Goal: Information Seeking & Learning: Learn about a topic

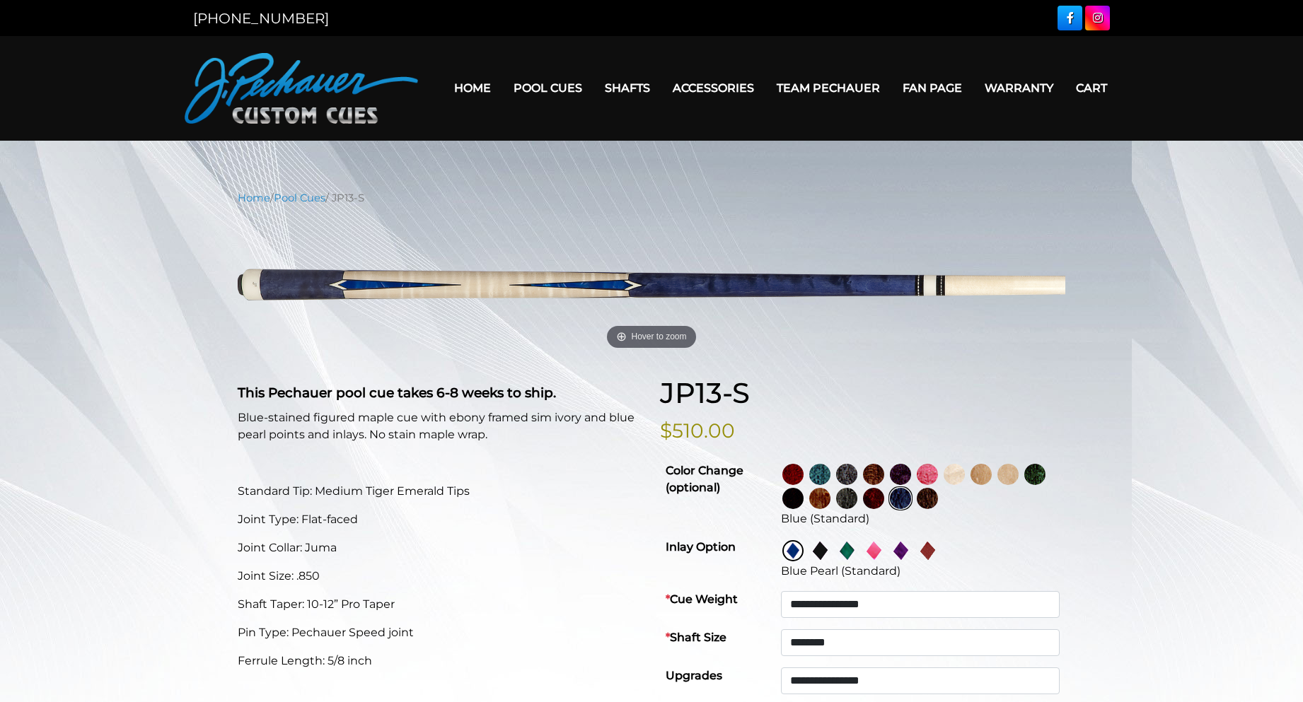
select select "********"
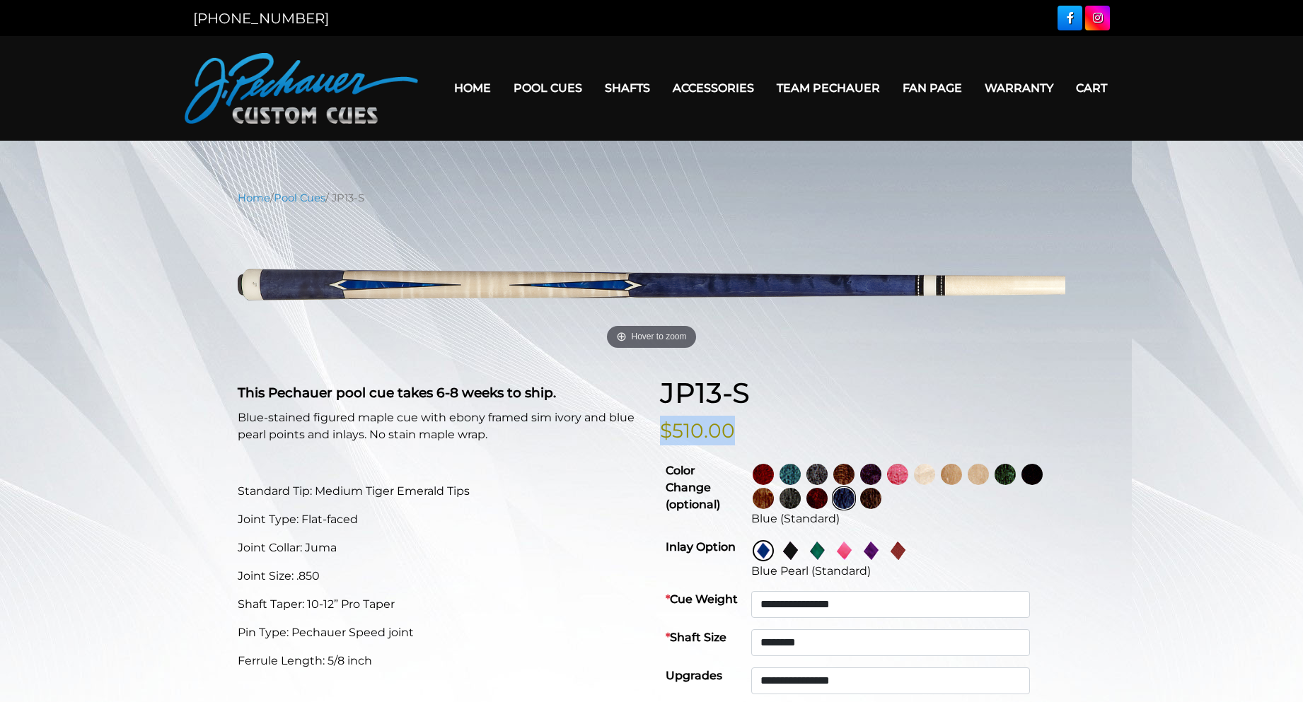
drag, startPoint x: 741, startPoint y: 430, endPoint x: 668, endPoint y: 440, distance: 73.5
click at [665, 444] on p "$510.00" at bounding box center [862, 431] width 405 height 30
copy bdi "$510.00"
drag, startPoint x: 694, startPoint y: 465, endPoint x: 613, endPoint y: 286, distance: 197.2
click at [690, 460] on td "Color Change (optional)" at bounding box center [703, 495] width 86 height 76
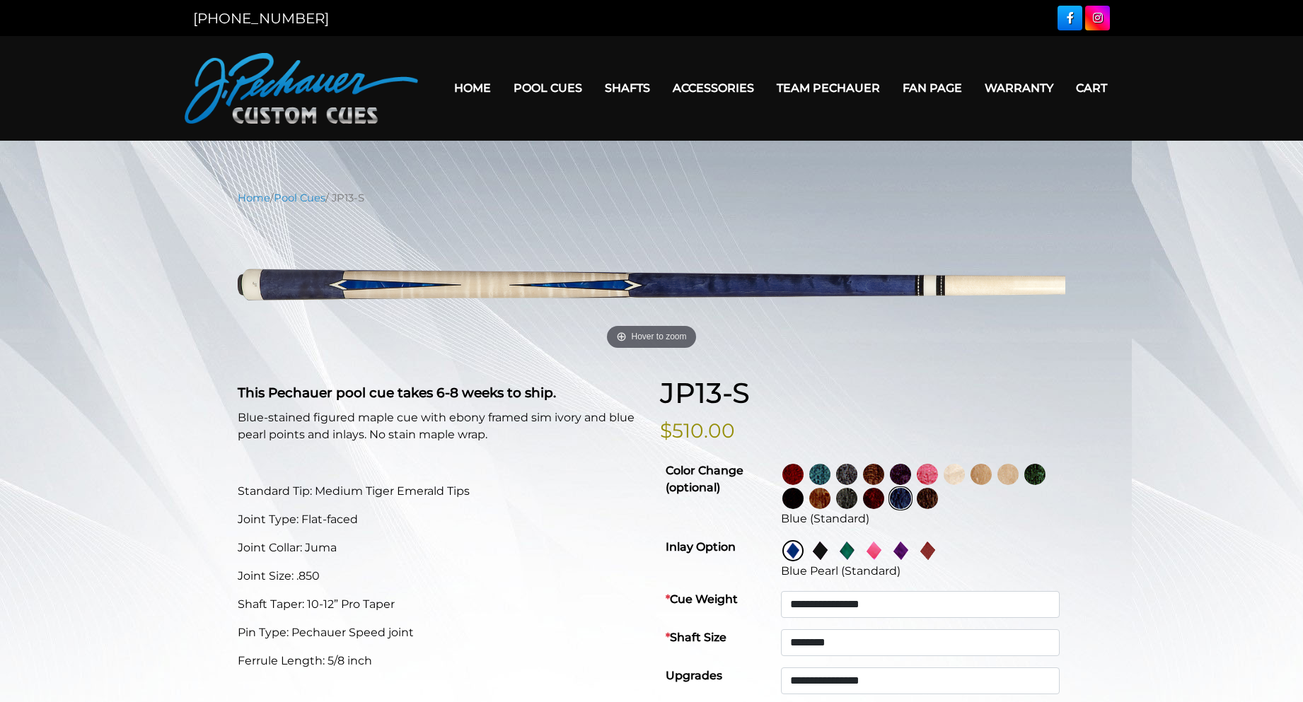
select select "********"
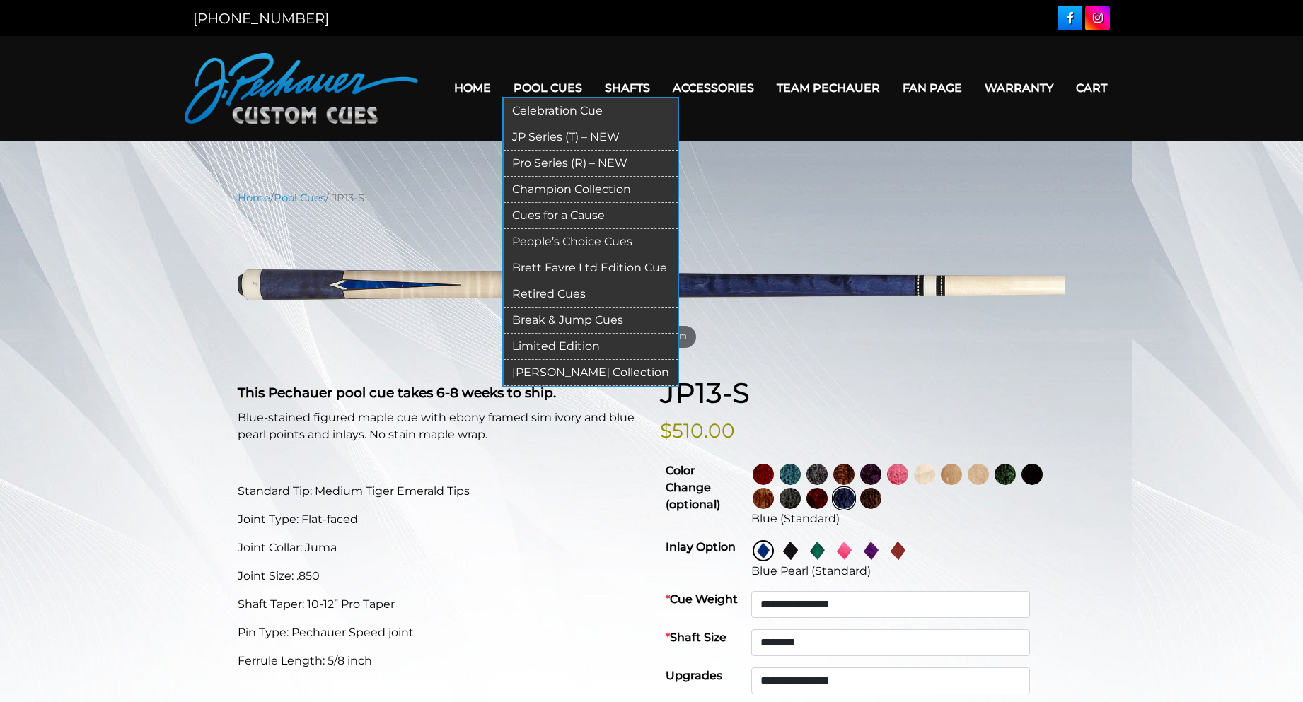
click at [558, 290] on link "Retired Cues" at bounding box center [591, 295] width 174 height 26
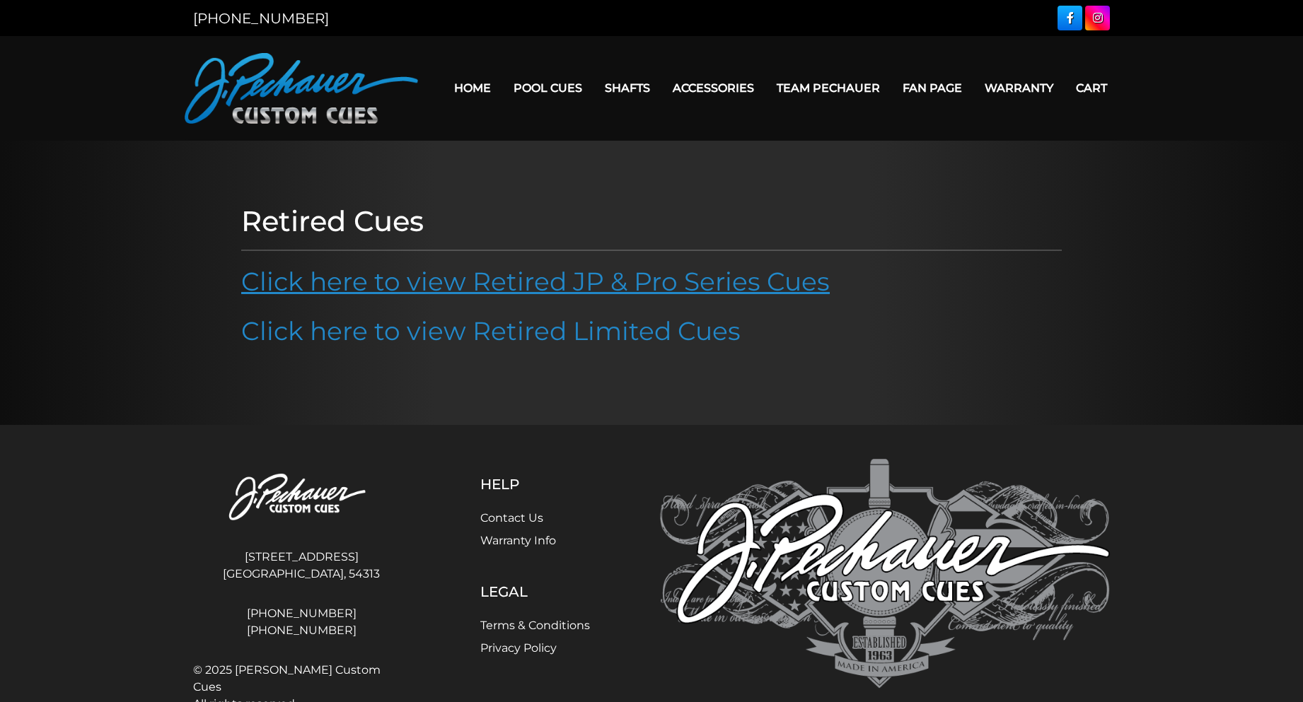
click at [664, 284] on link "Click here to view Retired JP & Pro Series Cues" at bounding box center [535, 281] width 589 height 31
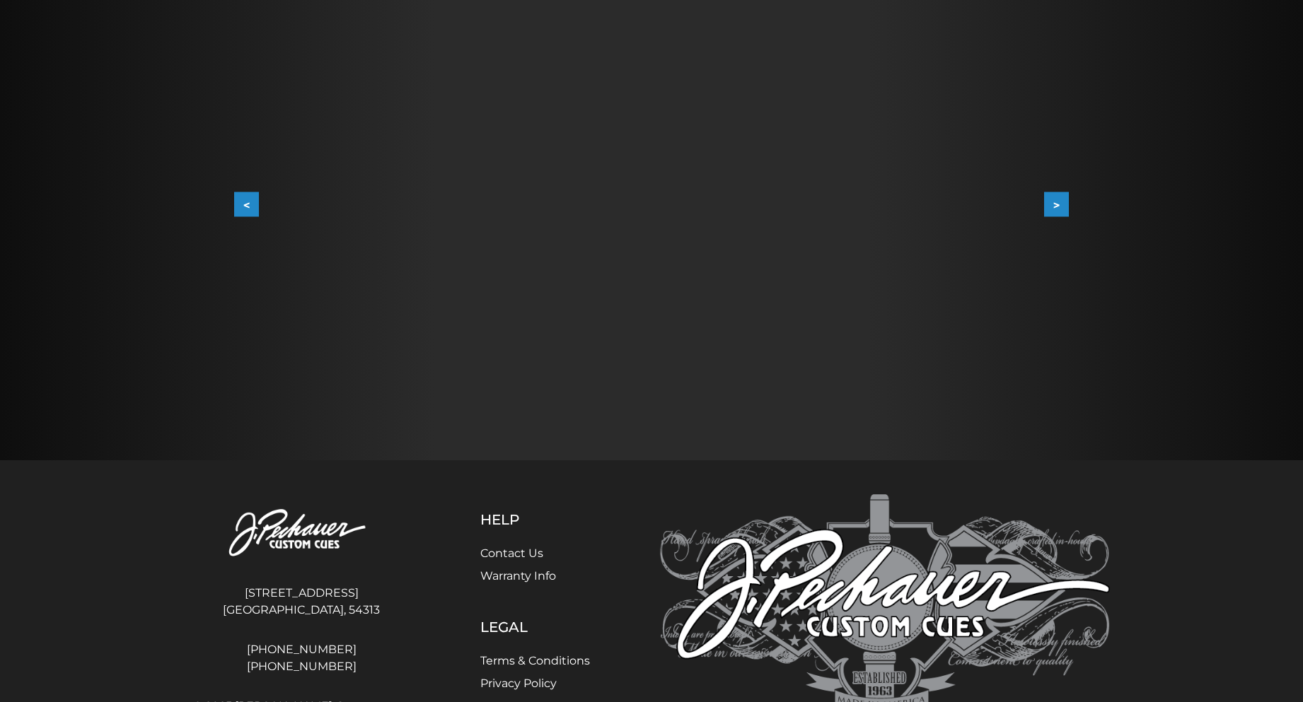
scroll to position [284, 0]
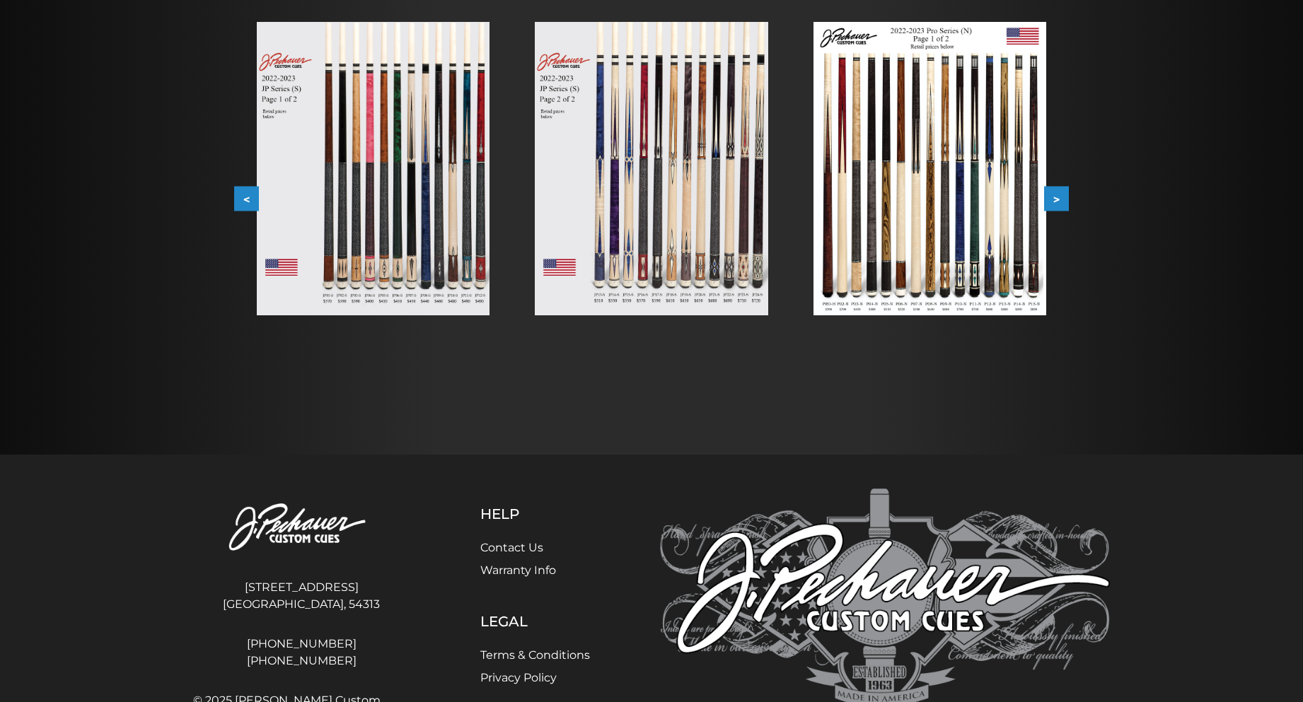
click at [250, 190] on button "<" at bounding box center [246, 199] width 25 height 25
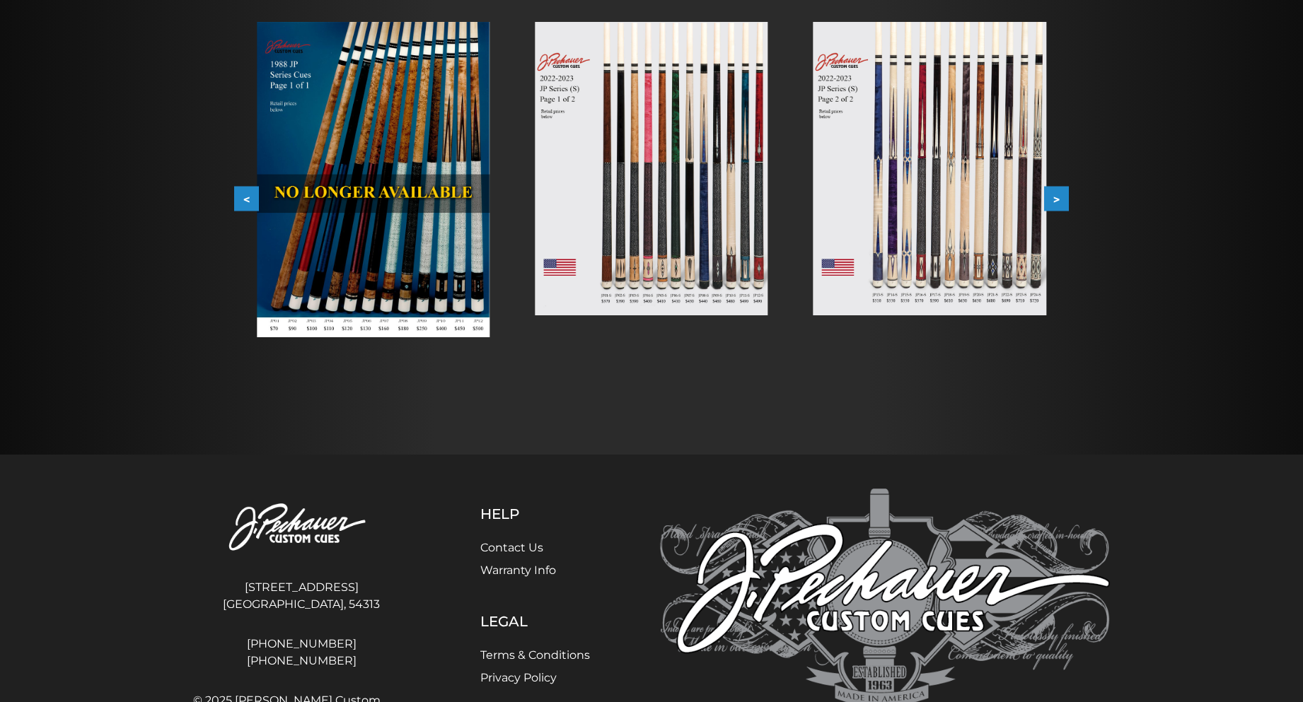
click at [252, 190] on button "<" at bounding box center [246, 199] width 25 height 25
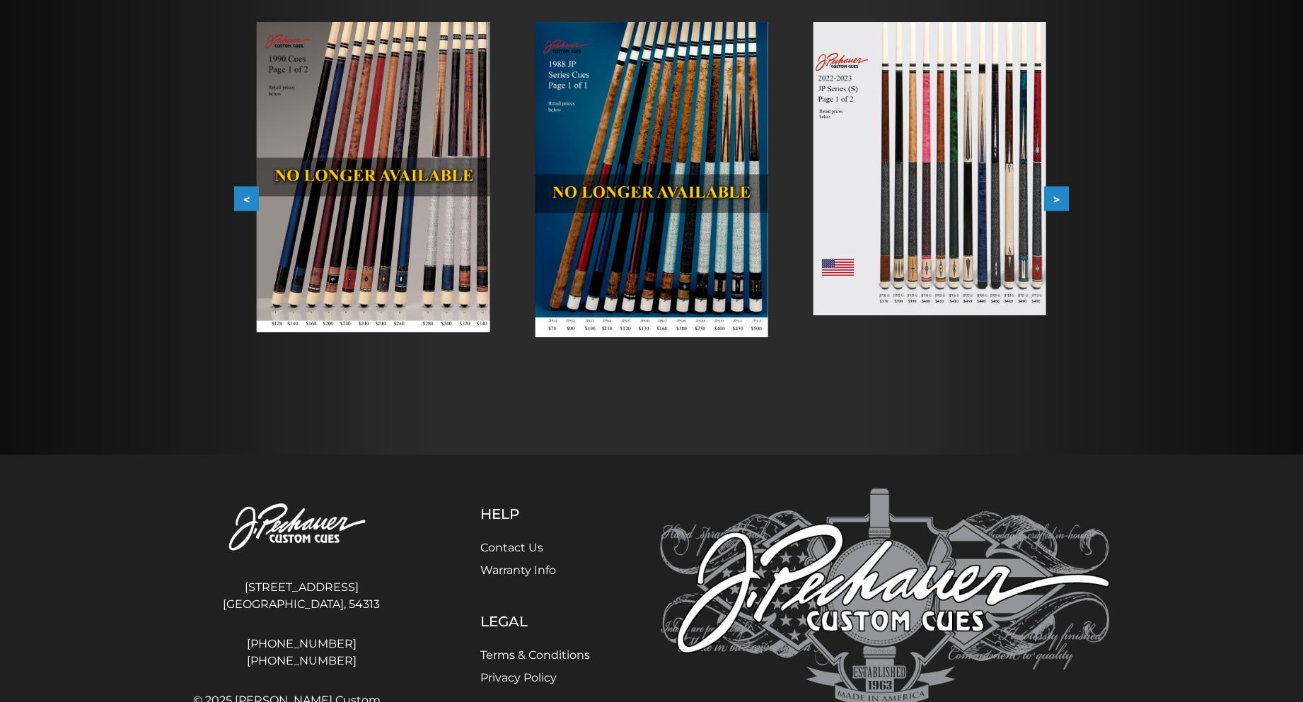
click at [252, 190] on button "<" at bounding box center [246, 199] width 25 height 25
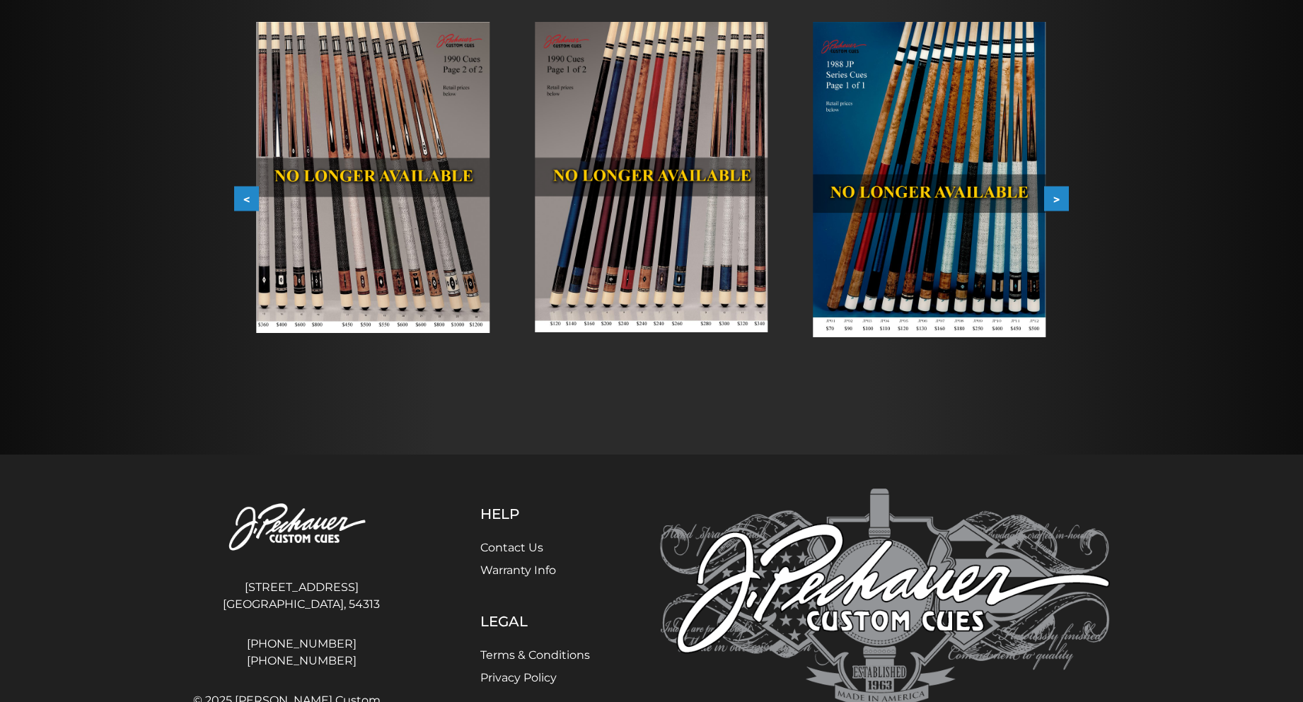
click at [258, 190] on button "<" at bounding box center [246, 199] width 25 height 25
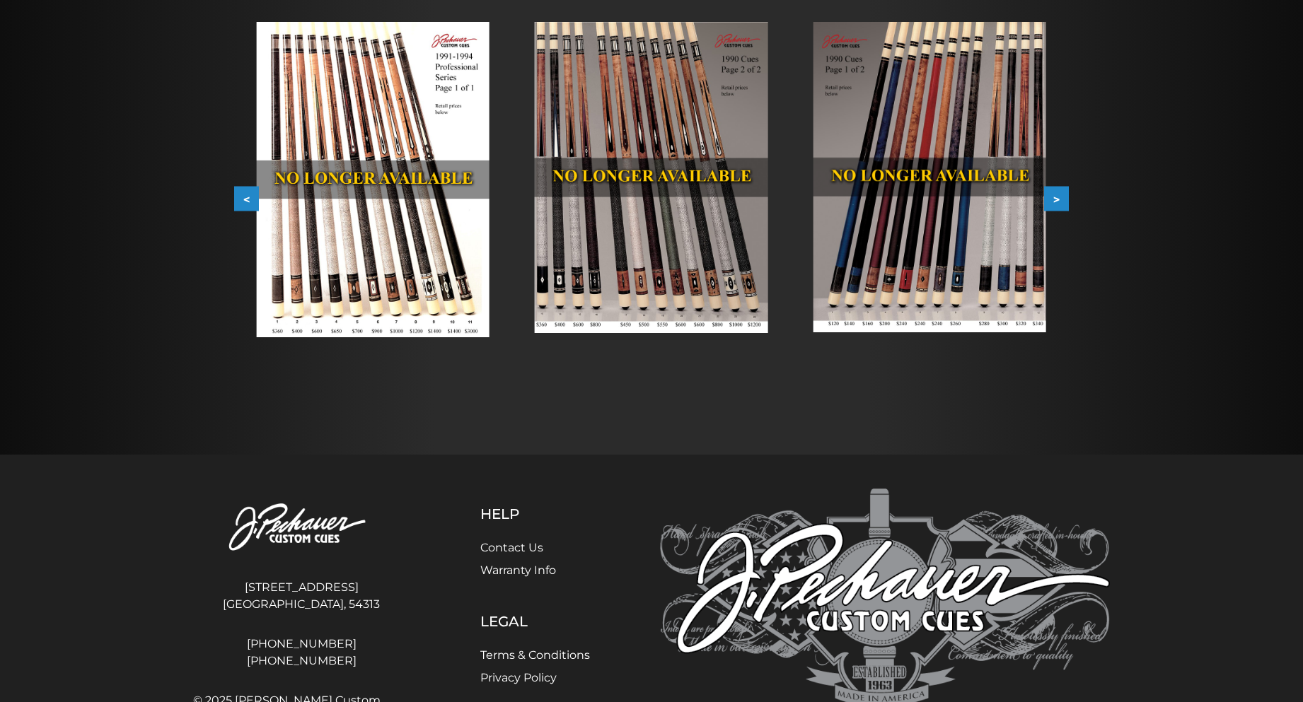
click at [1055, 197] on button ">" at bounding box center [1056, 199] width 25 height 25
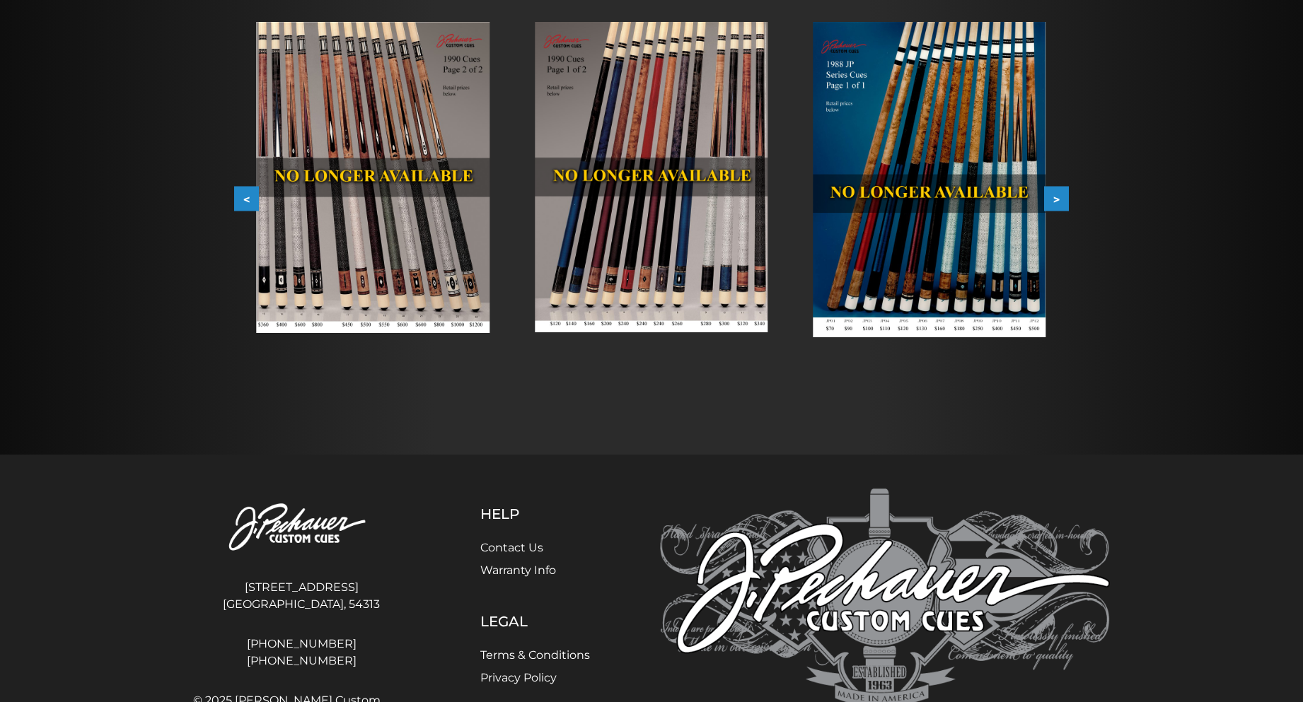
click at [1055, 197] on button ">" at bounding box center [1056, 199] width 25 height 25
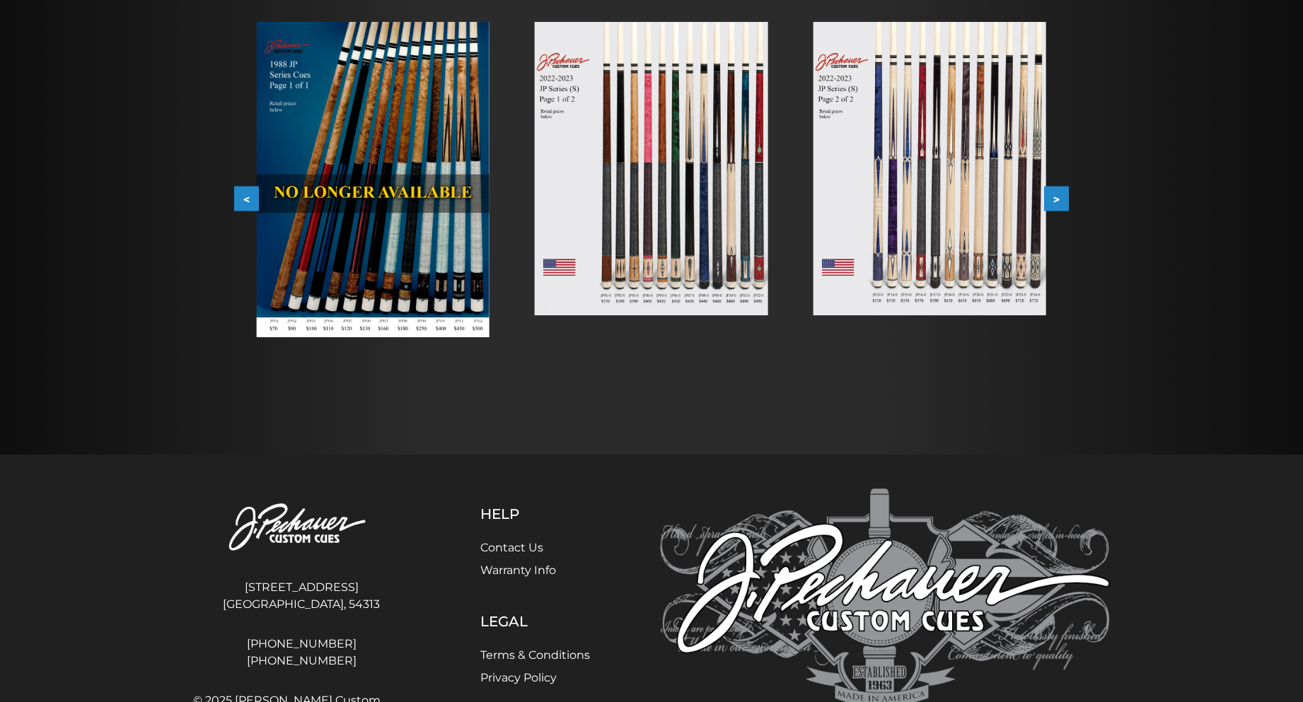
click at [1055, 197] on button ">" at bounding box center [1056, 199] width 25 height 25
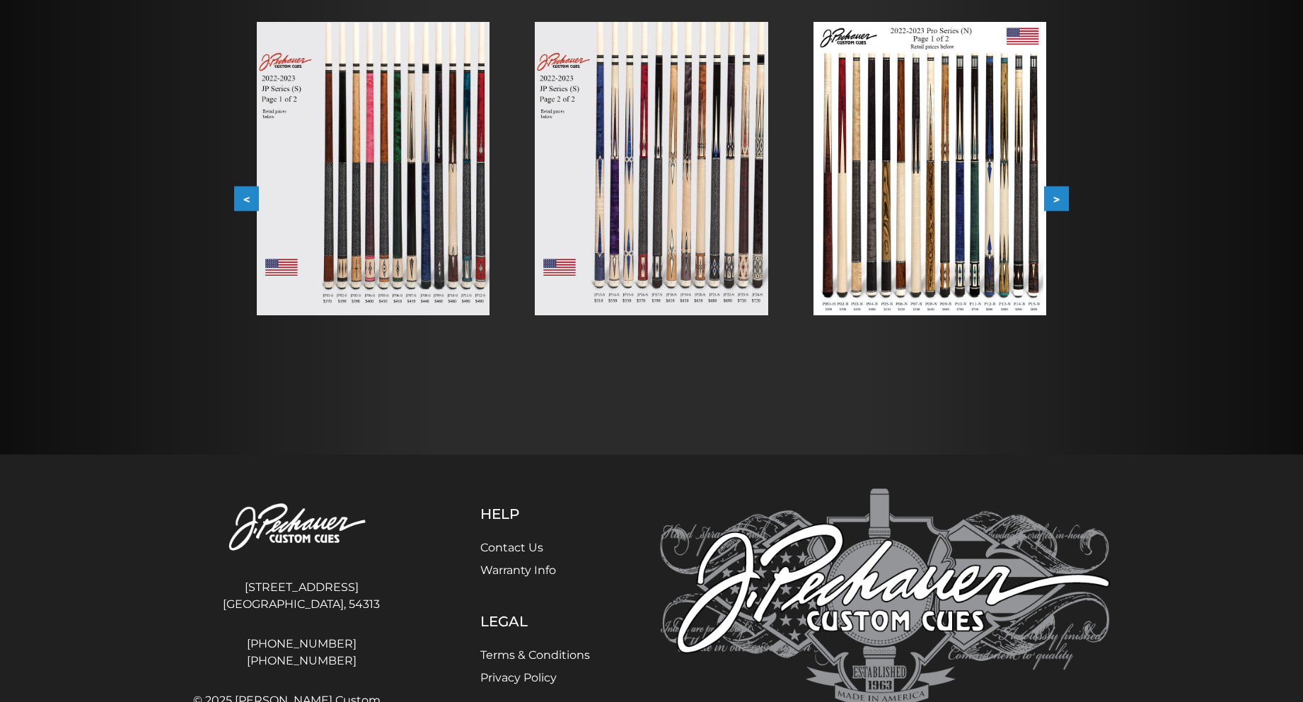
click at [1055, 197] on button ">" at bounding box center [1056, 199] width 25 height 25
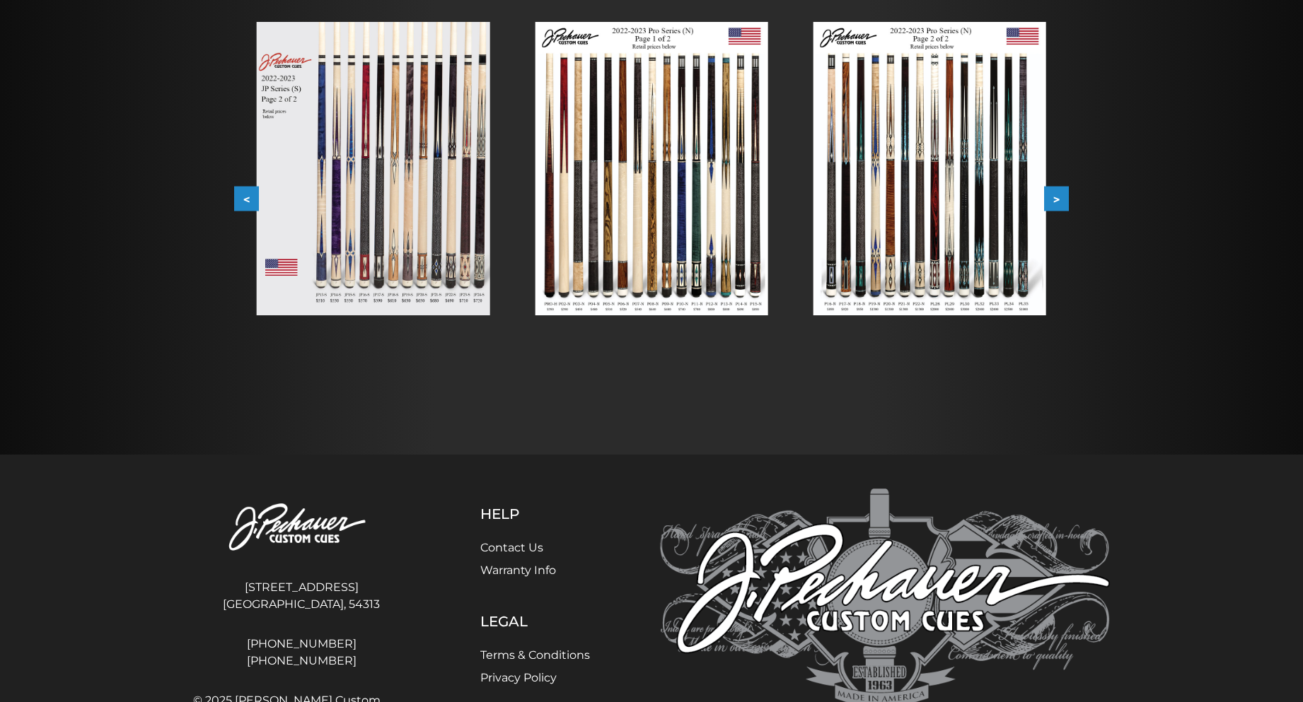
click at [1058, 197] on button ">" at bounding box center [1056, 199] width 25 height 25
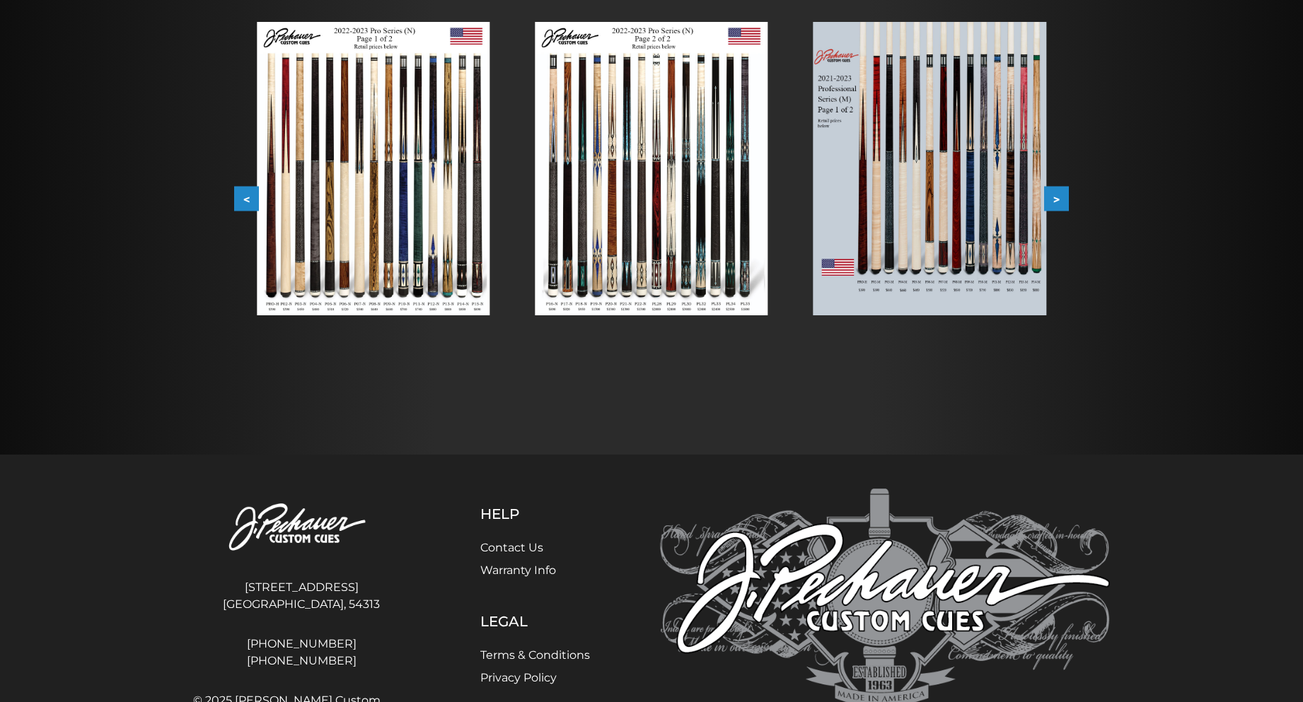
click at [1058, 197] on button ">" at bounding box center [1056, 199] width 25 height 25
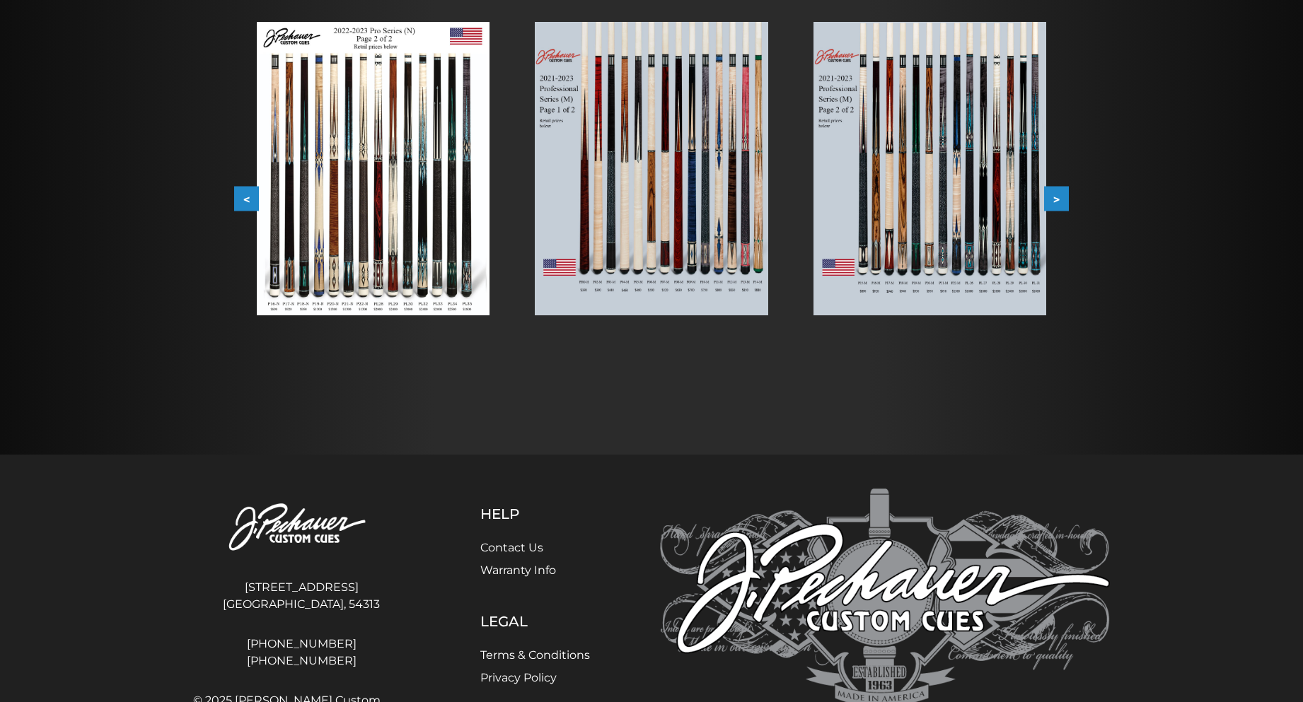
click at [1062, 197] on button ">" at bounding box center [1056, 199] width 25 height 25
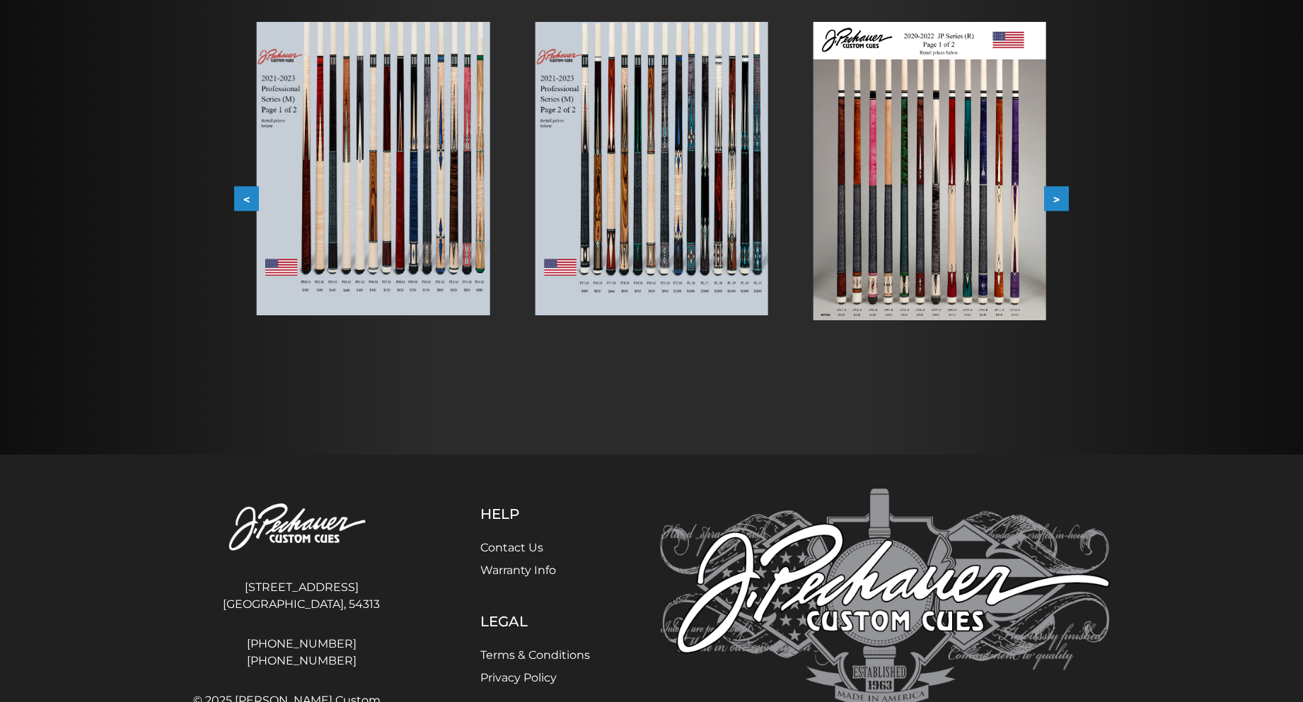
click at [1063, 197] on button ">" at bounding box center [1056, 199] width 25 height 25
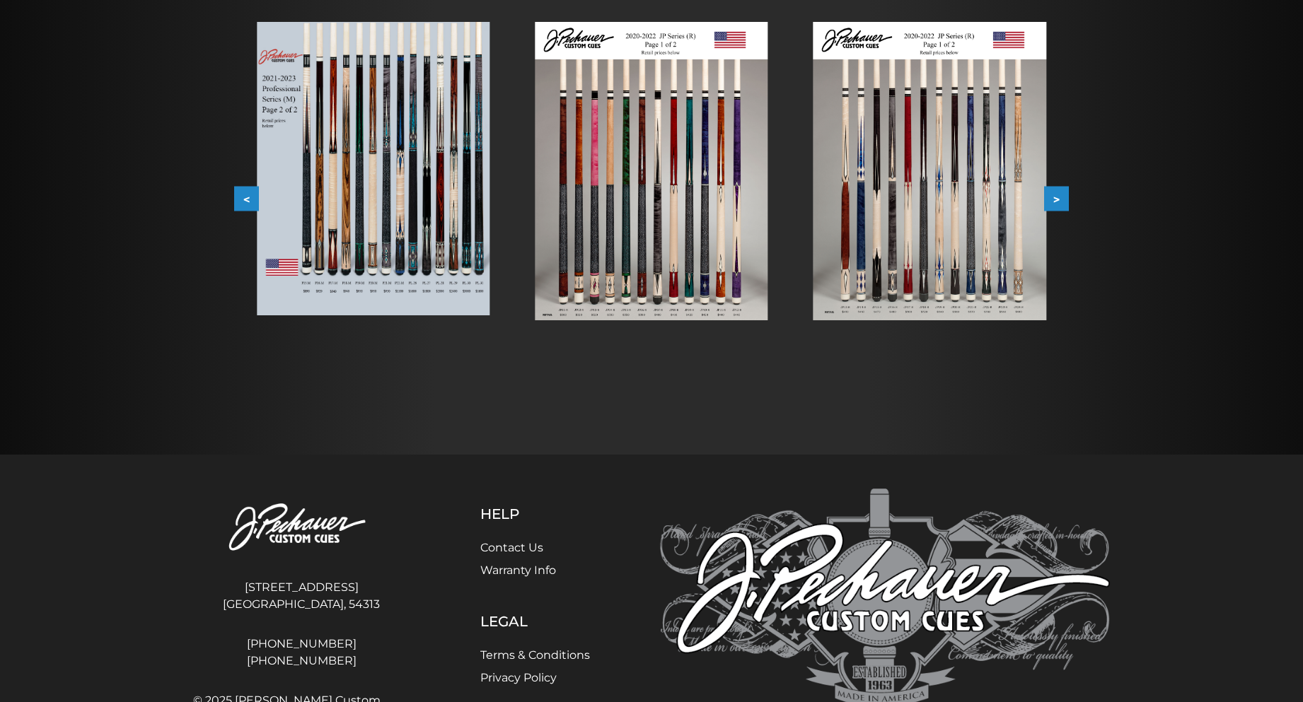
click at [1065, 197] on button ">" at bounding box center [1056, 199] width 25 height 25
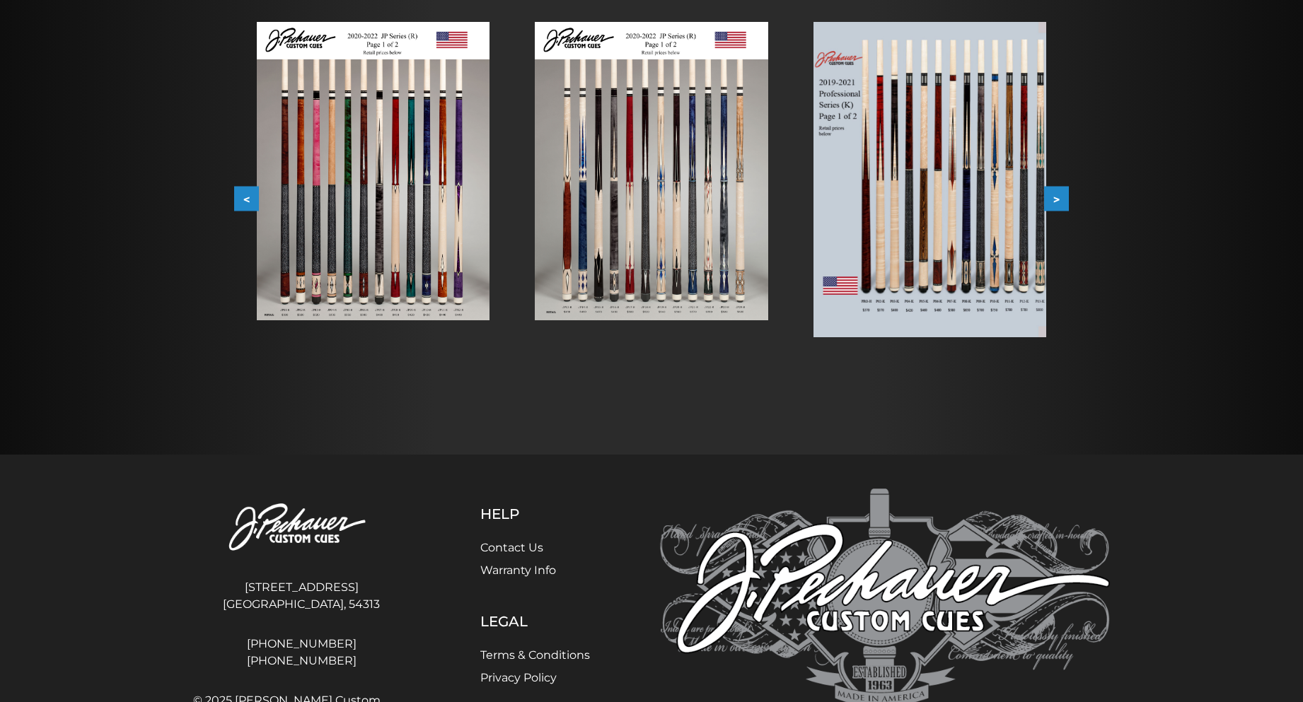
click at [1067, 197] on button ">" at bounding box center [1056, 199] width 25 height 25
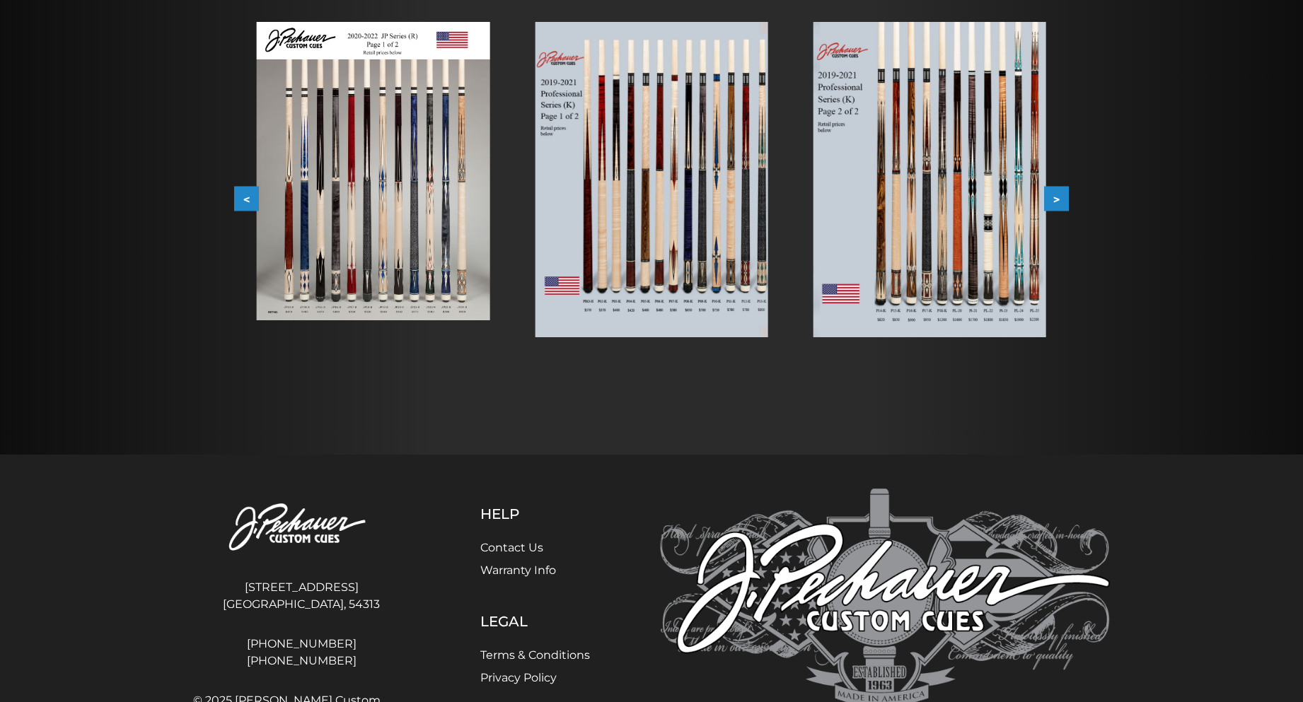
click at [1070, 197] on div "Retired JP and Pro Cues $100+ minimum upcharge for retired cues. Cues older tha…" at bounding box center [651, 155] width 849 height 499
click at [1067, 197] on button ">" at bounding box center [1056, 199] width 25 height 25
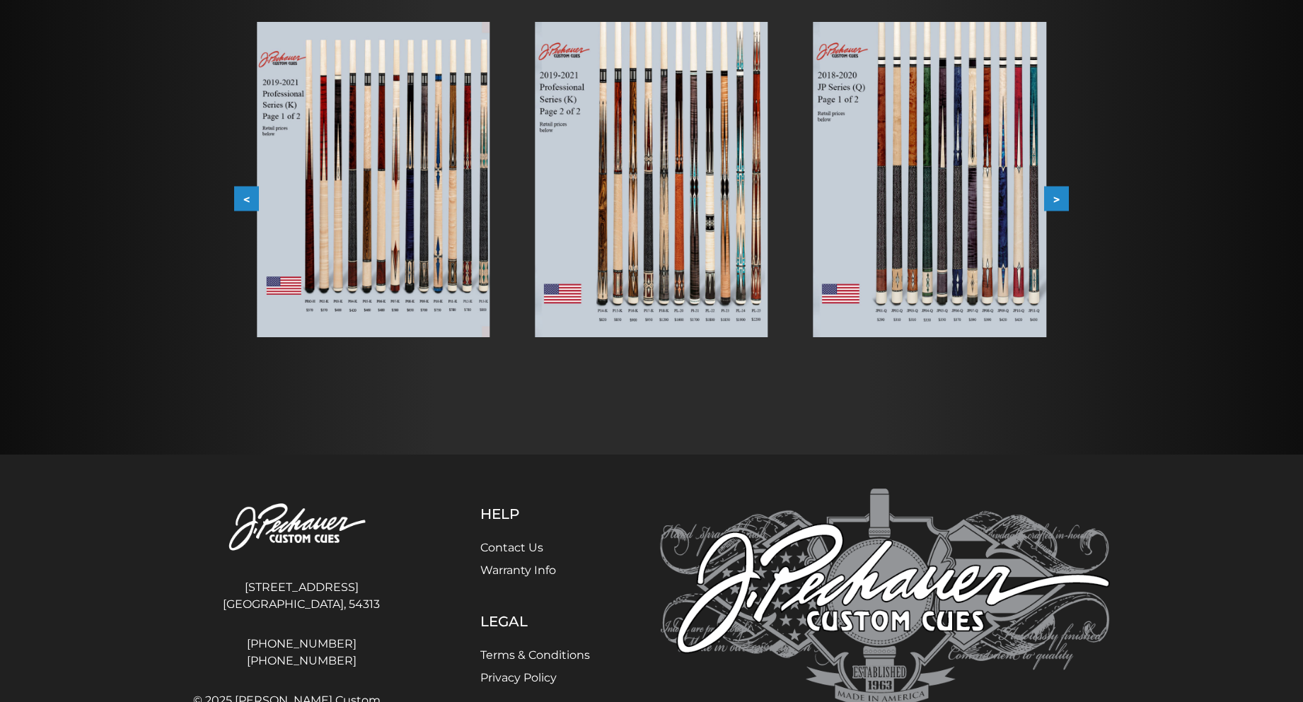
click at [1072, 197] on div "Retired JP and Pro Cues $100+ minimum upcharge for retired cues. Cues older tha…" at bounding box center [651, 155] width 849 height 499
click at [904, 156] on img at bounding box center [929, 179] width 233 height 315
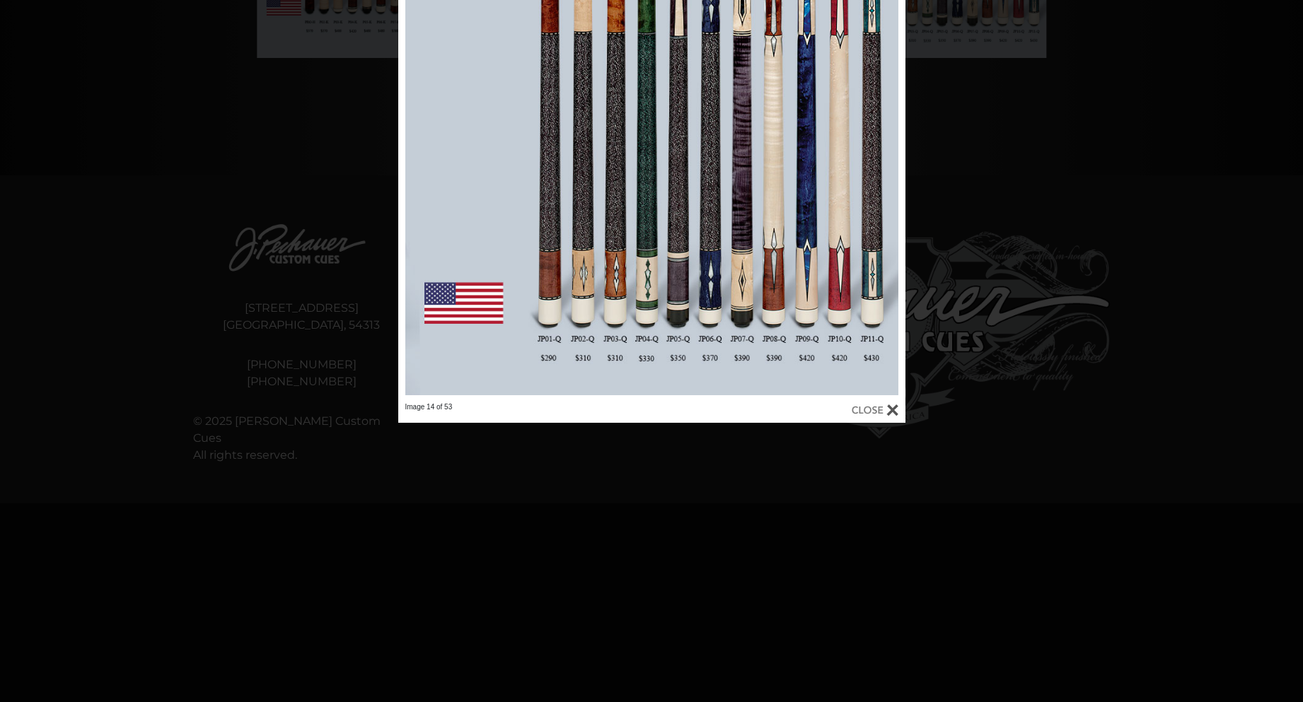
scroll to position [567, 0]
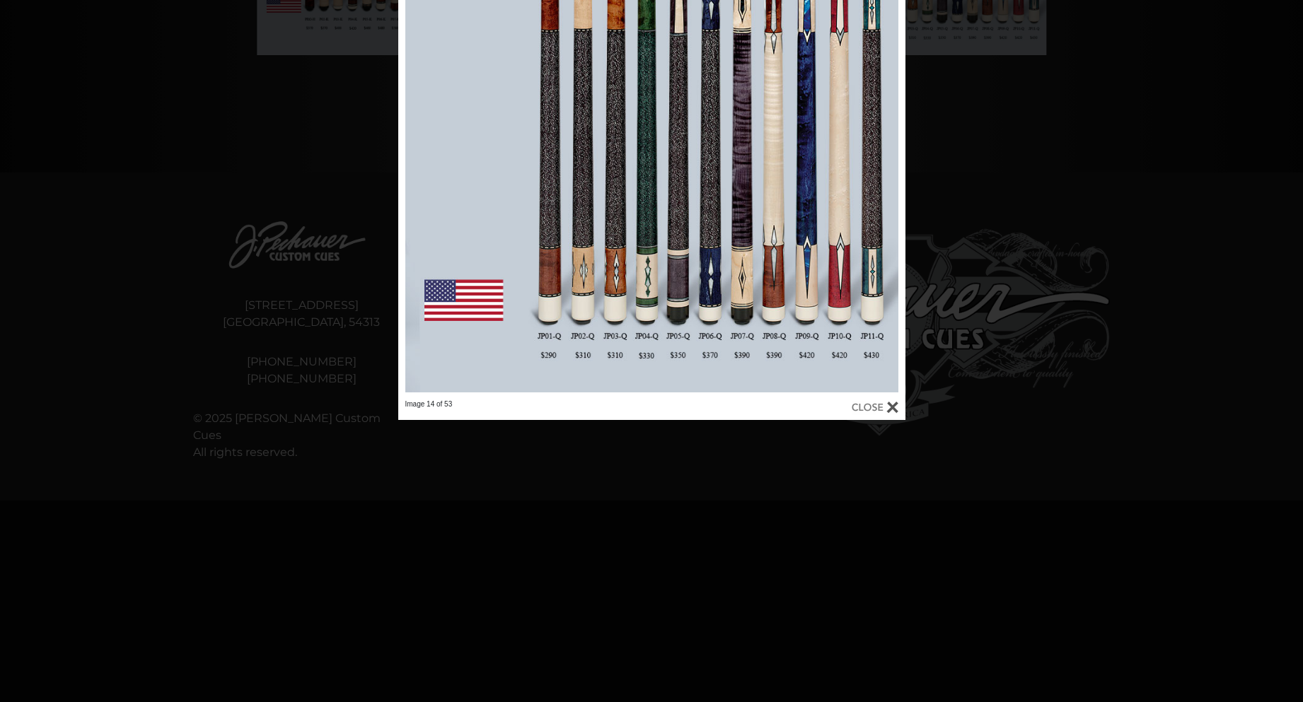
click at [934, 506] on div at bounding box center [651, 67] width 1303 height 1269
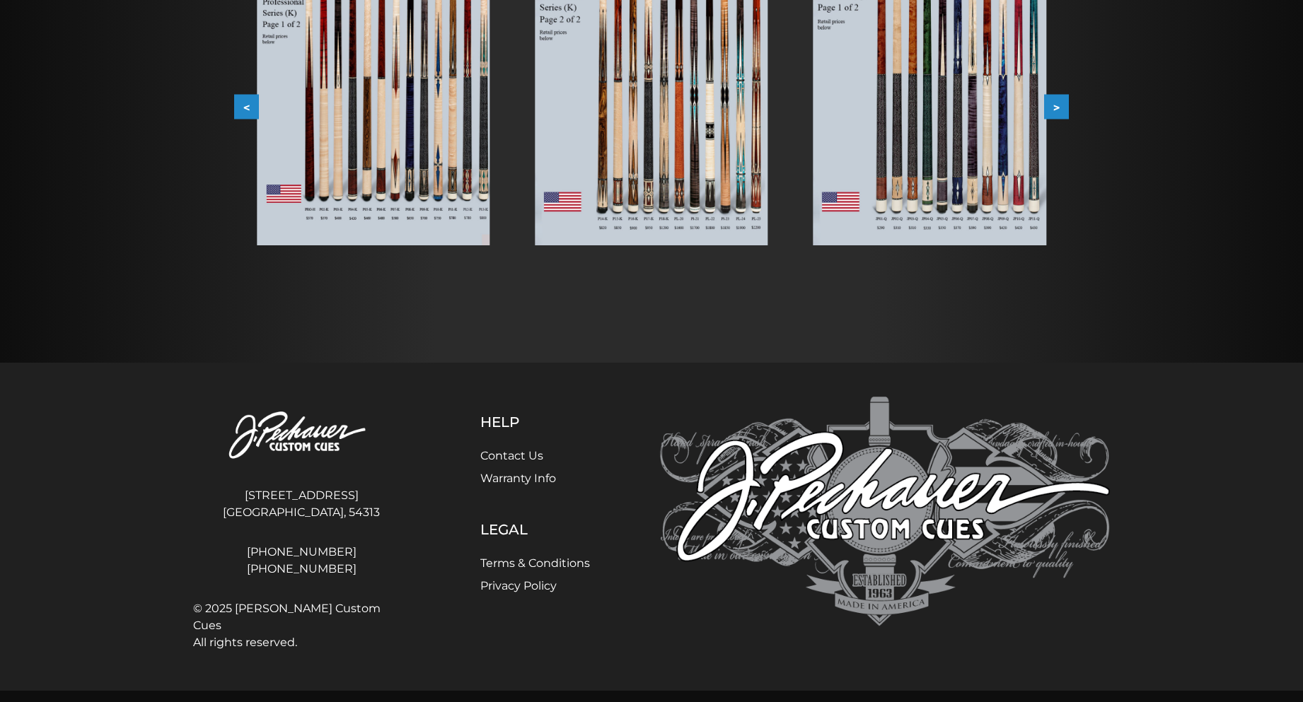
scroll to position [0, 0]
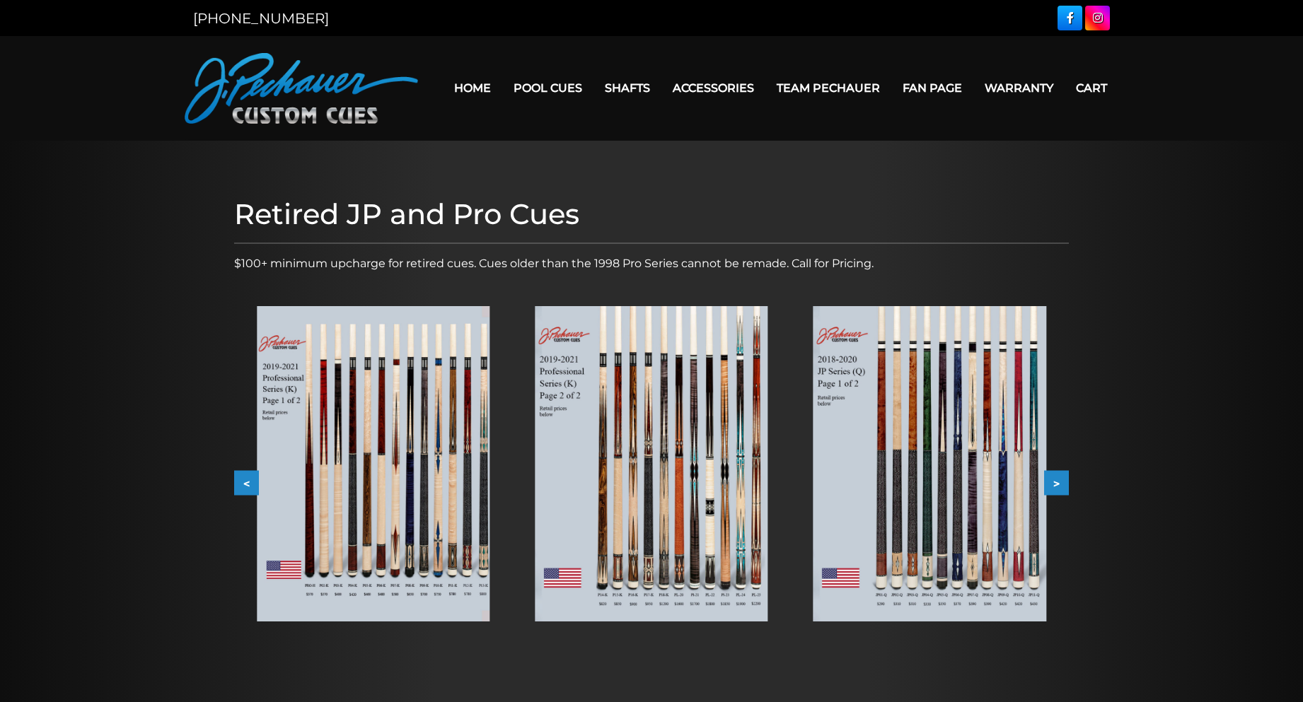
click at [1060, 480] on button ">" at bounding box center [1056, 483] width 25 height 25
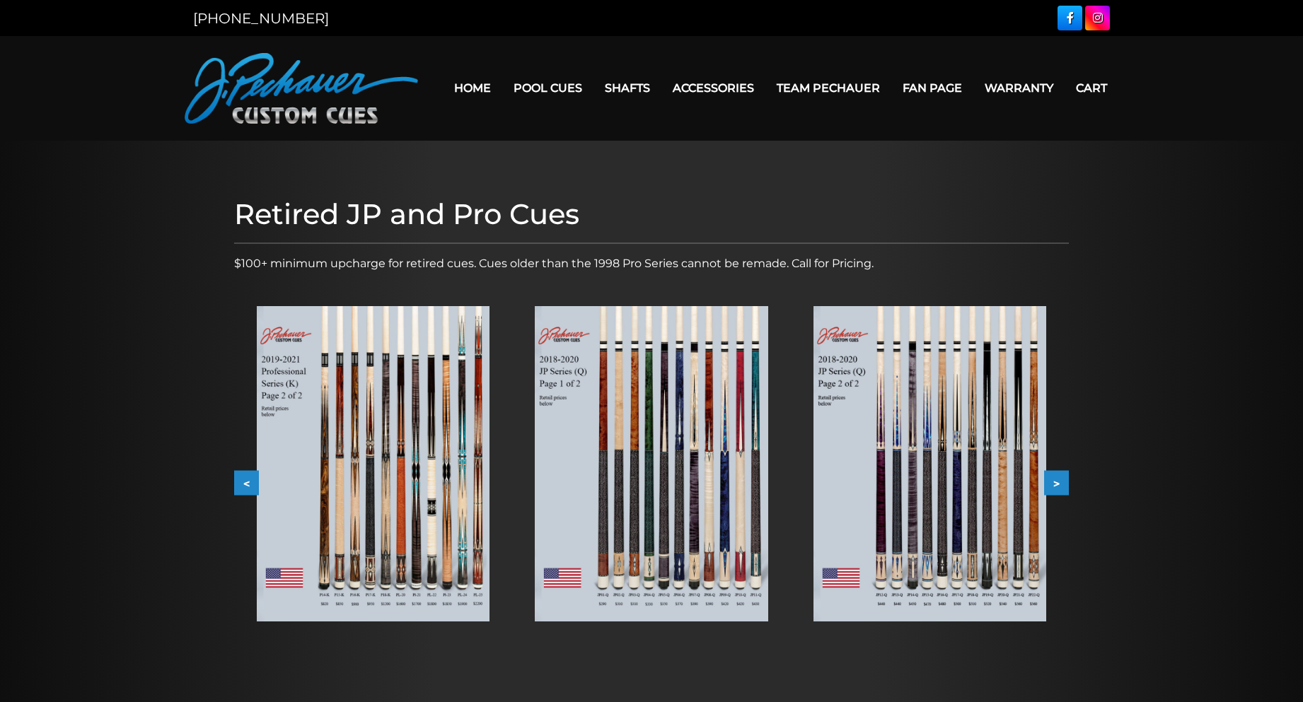
click at [893, 422] on img at bounding box center [929, 463] width 233 height 315
